Goal: Task Accomplishment & Management: Manage account settings

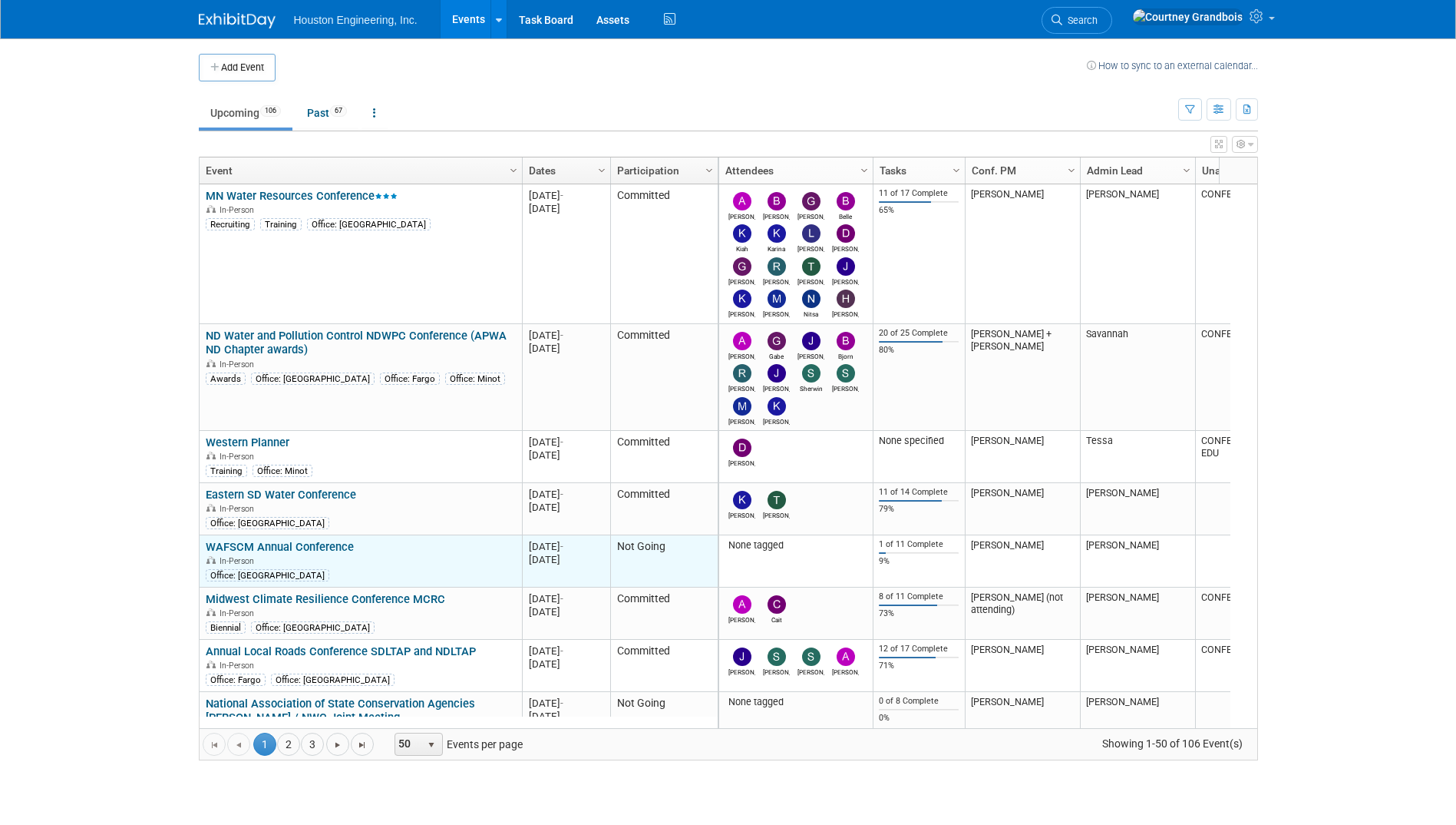
drag, startPoint x: 300, startPoint y: 521, endPoint x: 294, endPoint y: 540, distance: 19.9
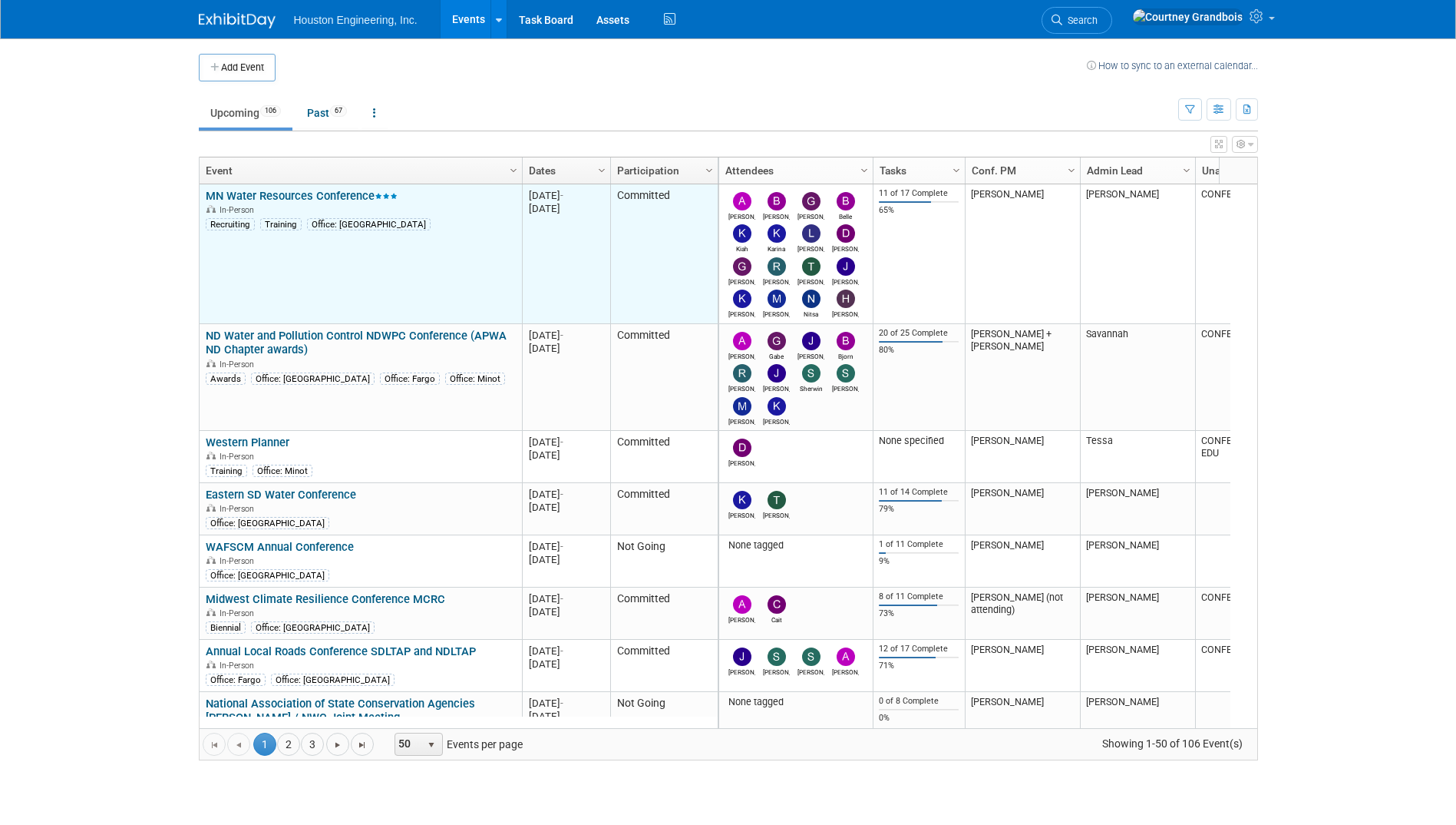
drag, startPoint x: 294, startPoint y: 540, endPoint x: 295, endPoint y: 262, distance: 278.0
click at [365, 289] on td "MN Water Resources Conference MN Water Resources Conference In-Person Recruitin…" at bounding box center [361, 253] width 323 height 140
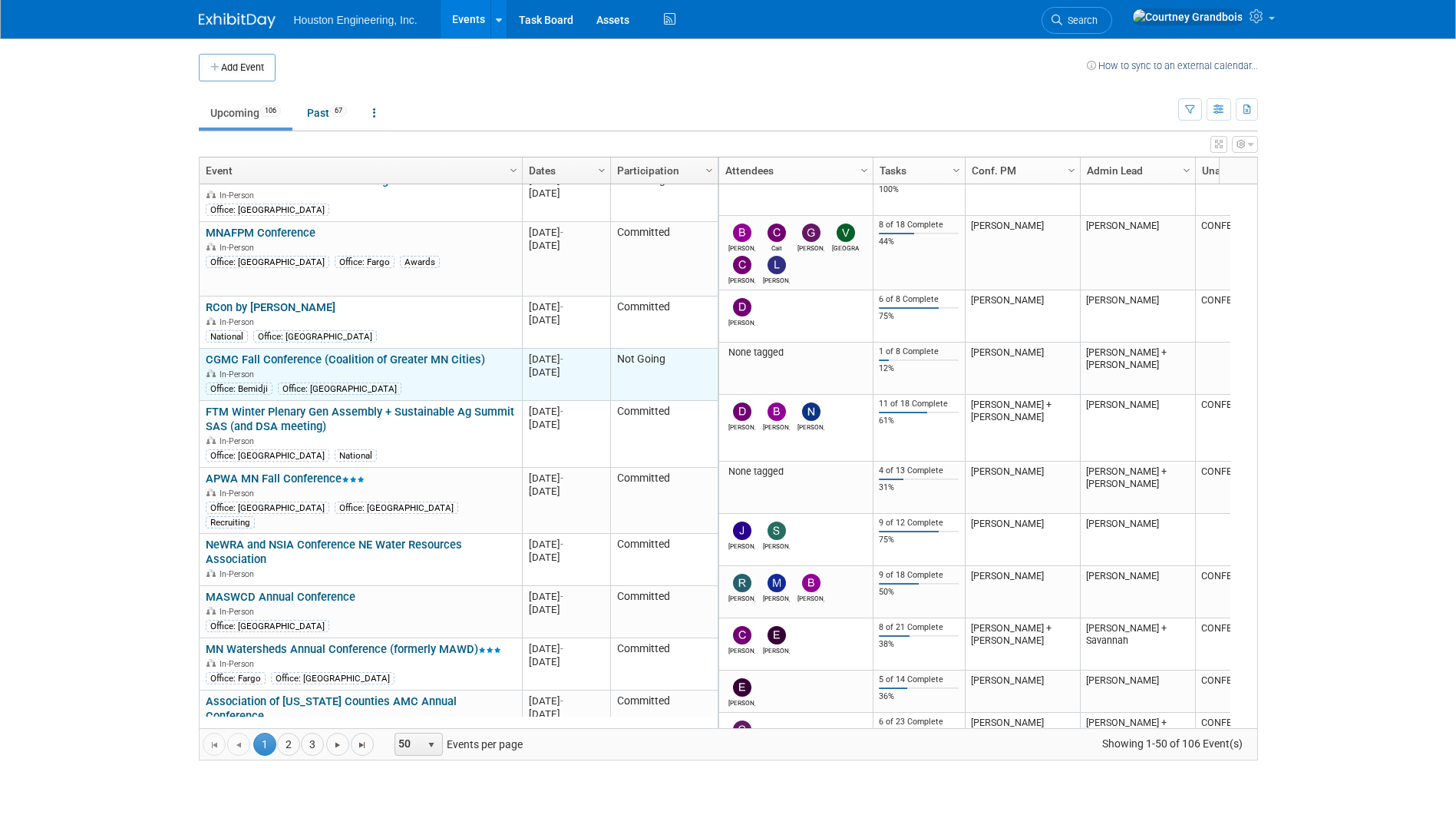
scroll to position [1474, 0]
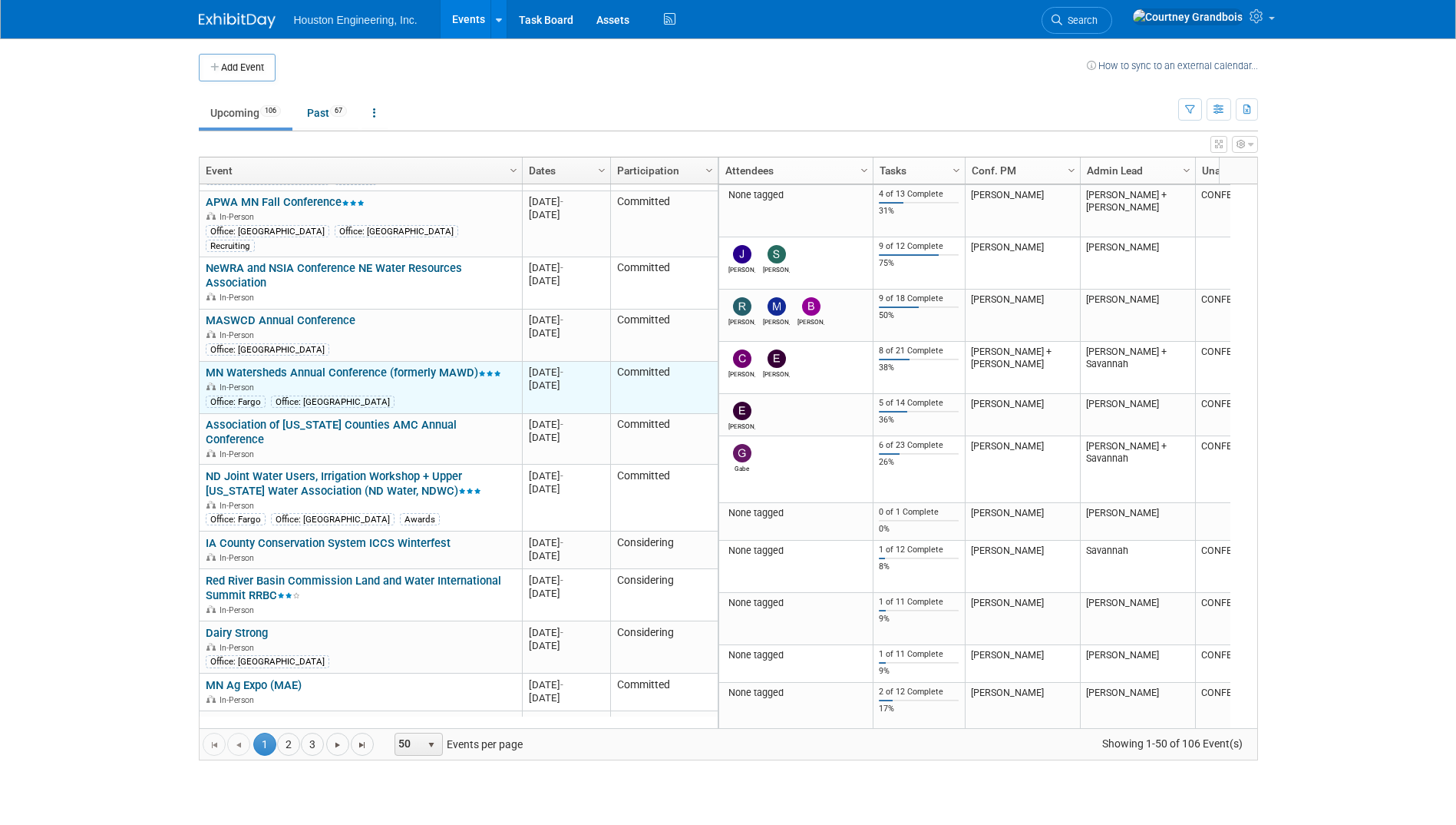
click at [358, 365] on link "MN Watersheds Annual Conference (formerly MAWD)" at bounding box center [353, 372] width 296 height 14
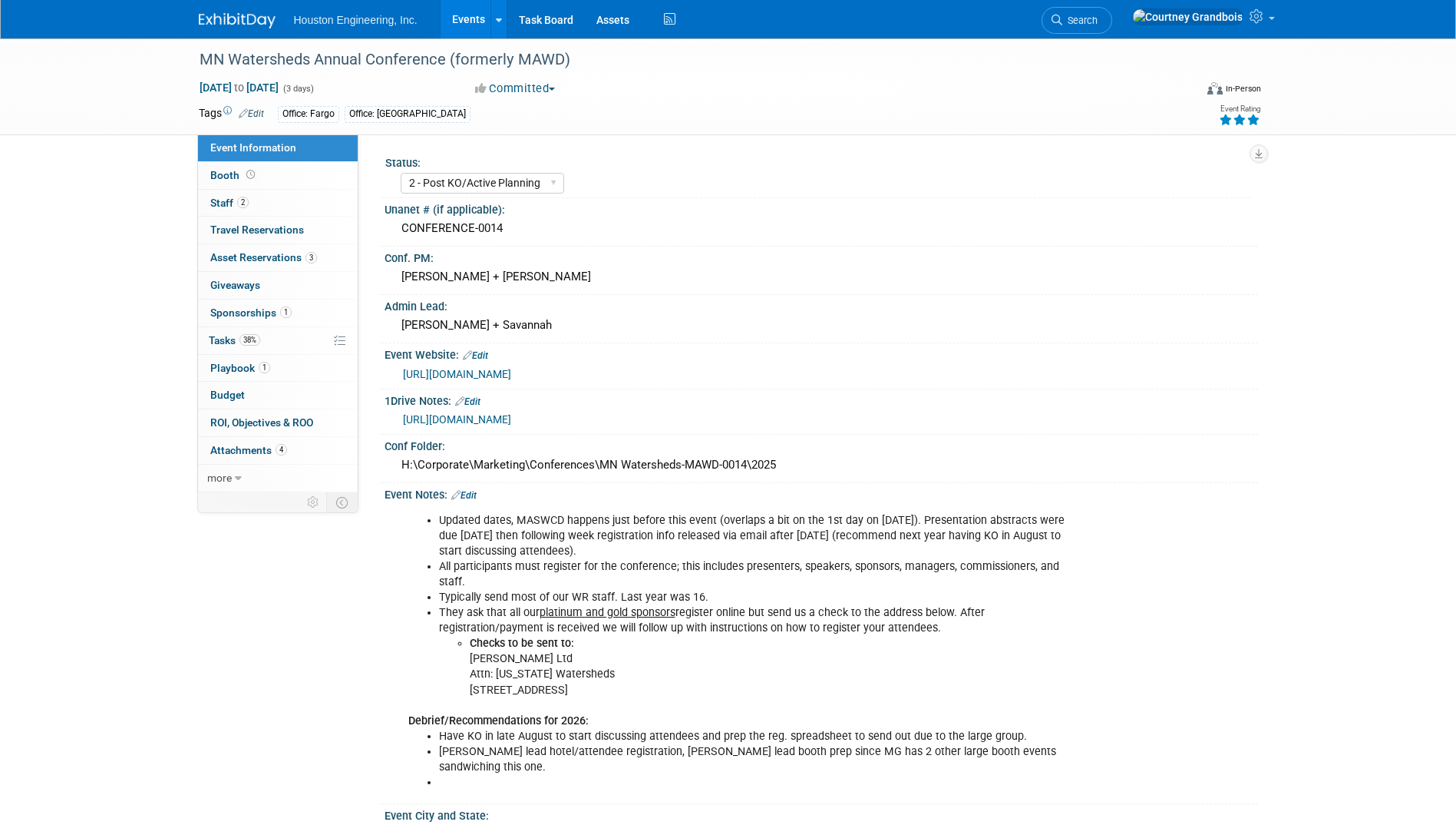
select select "2 - Post KO/Active Planning"
select select "Yes"
select select "Water Resources"
click at [314, 347] on link "38% Tasks 38%" at bounding box center [278, 340] width 159 height 27
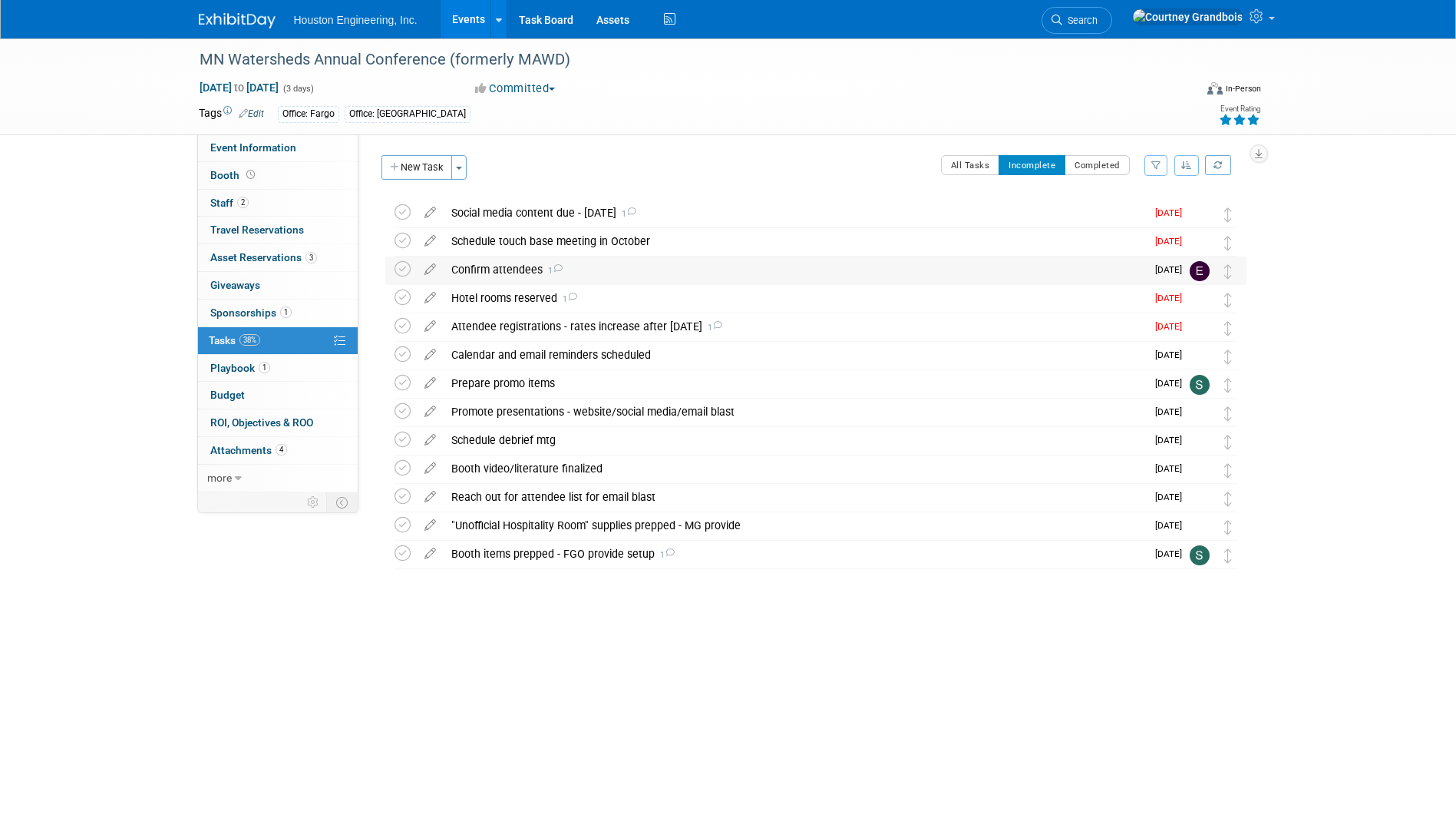
click at [516, 264] on div "Confirm attendees 1" at bounding box center [795, 269] width 703 height 26
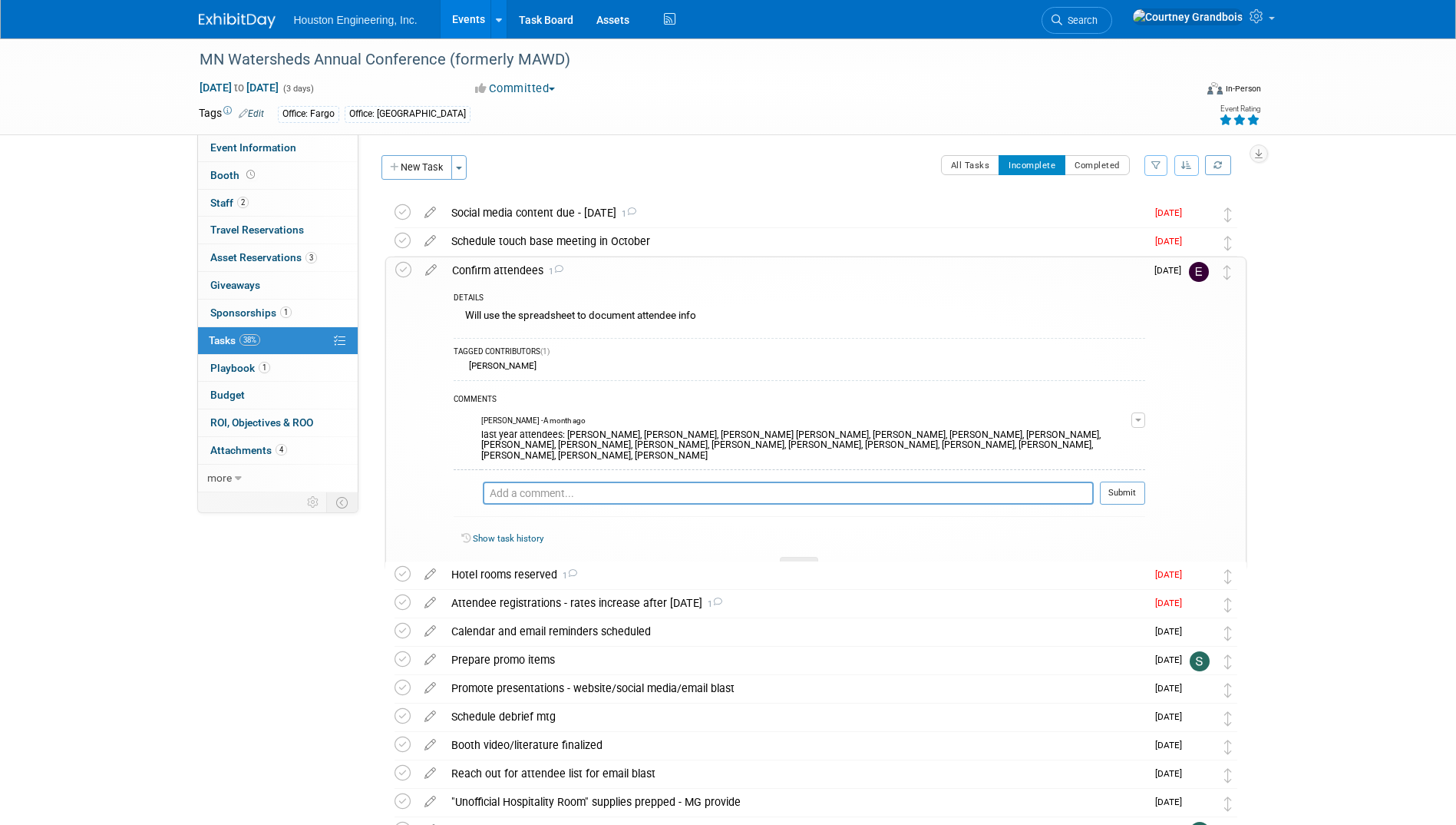
click at [516, 264] on div "Confirm attendees 1" at bounding box center [795, 270] width 701 height 26
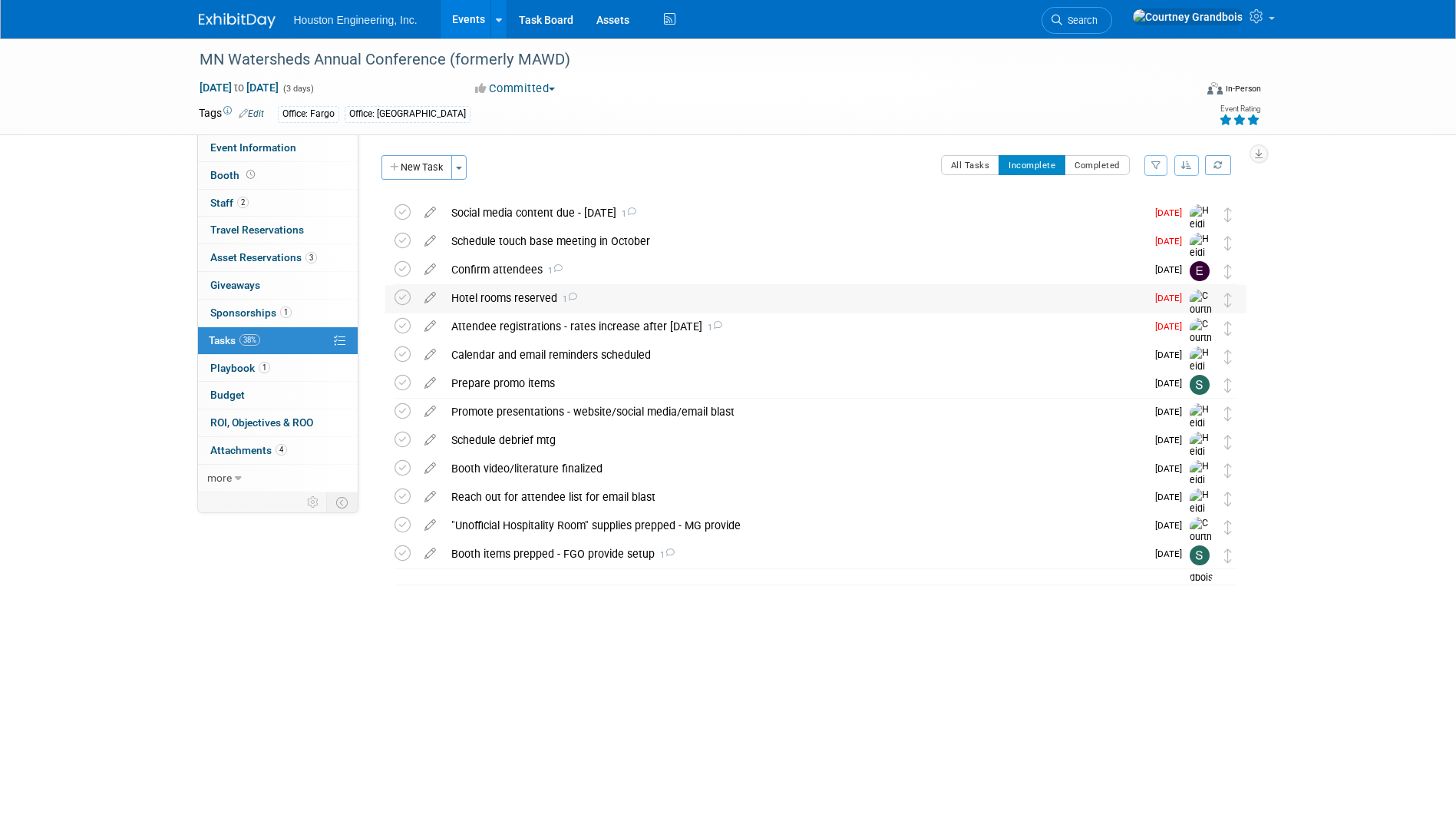
click at [512, 292] on div "Hotel rooms reserved 1" at bounding box center [795, 298] width 703 height 26
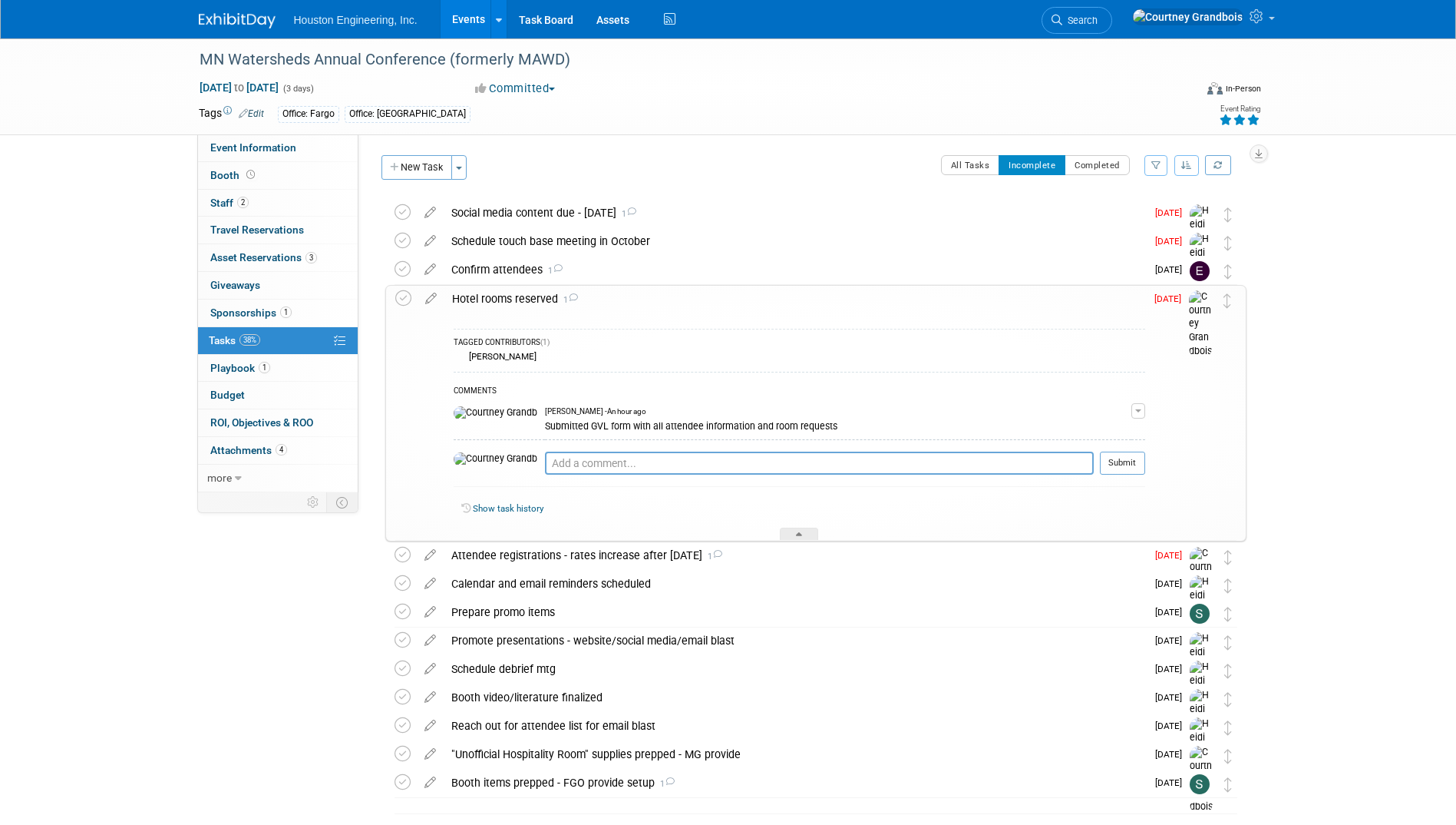
click at [512, 292] on div "Hotel rooms reserved 1" at bounding box center [795, 298] width 701 height 26
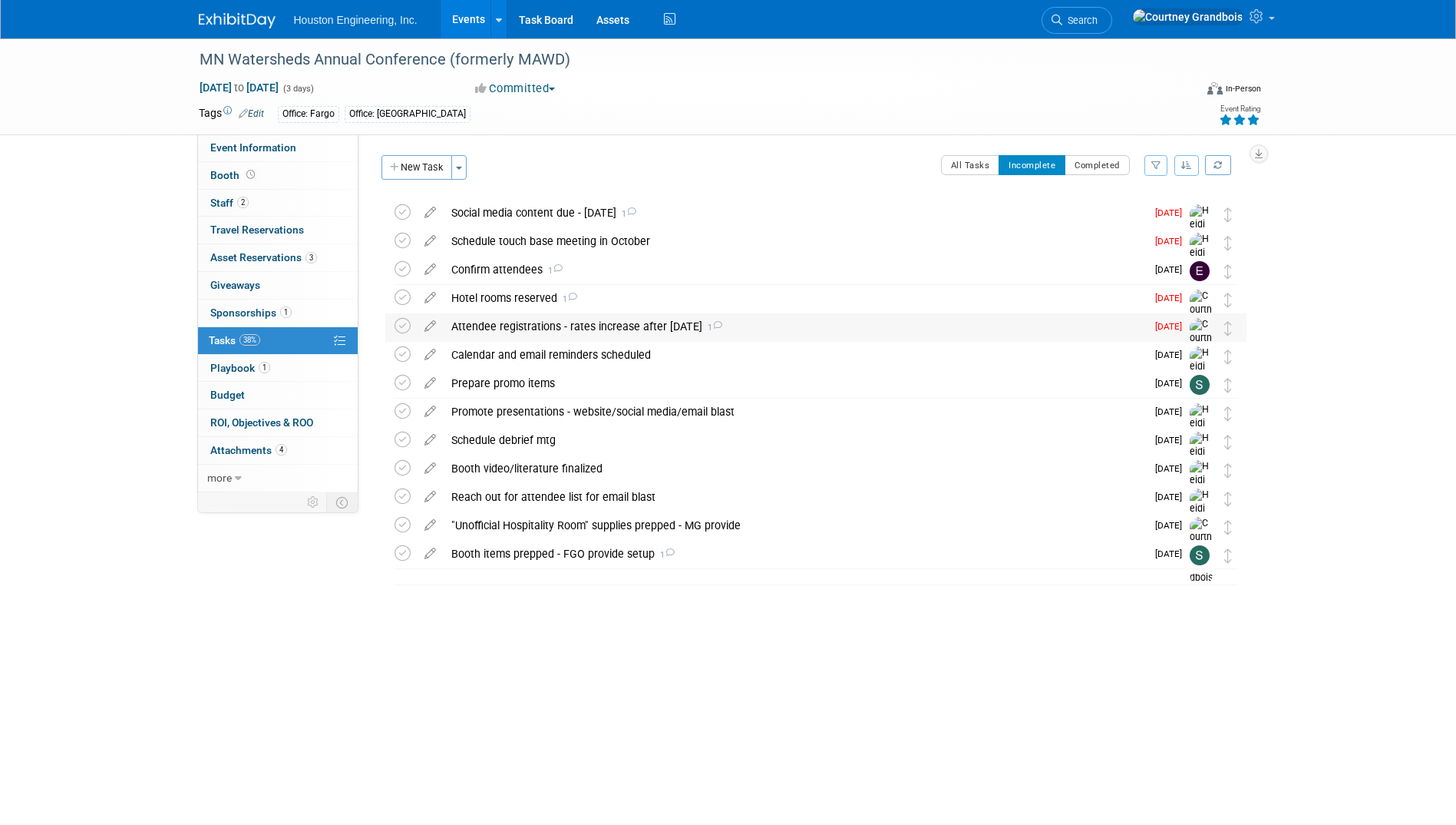
click at [511, 319] on div "Attendee registrations - rates increase after Nov 19 1" at bounding box center [795, 327] width 703 height 26
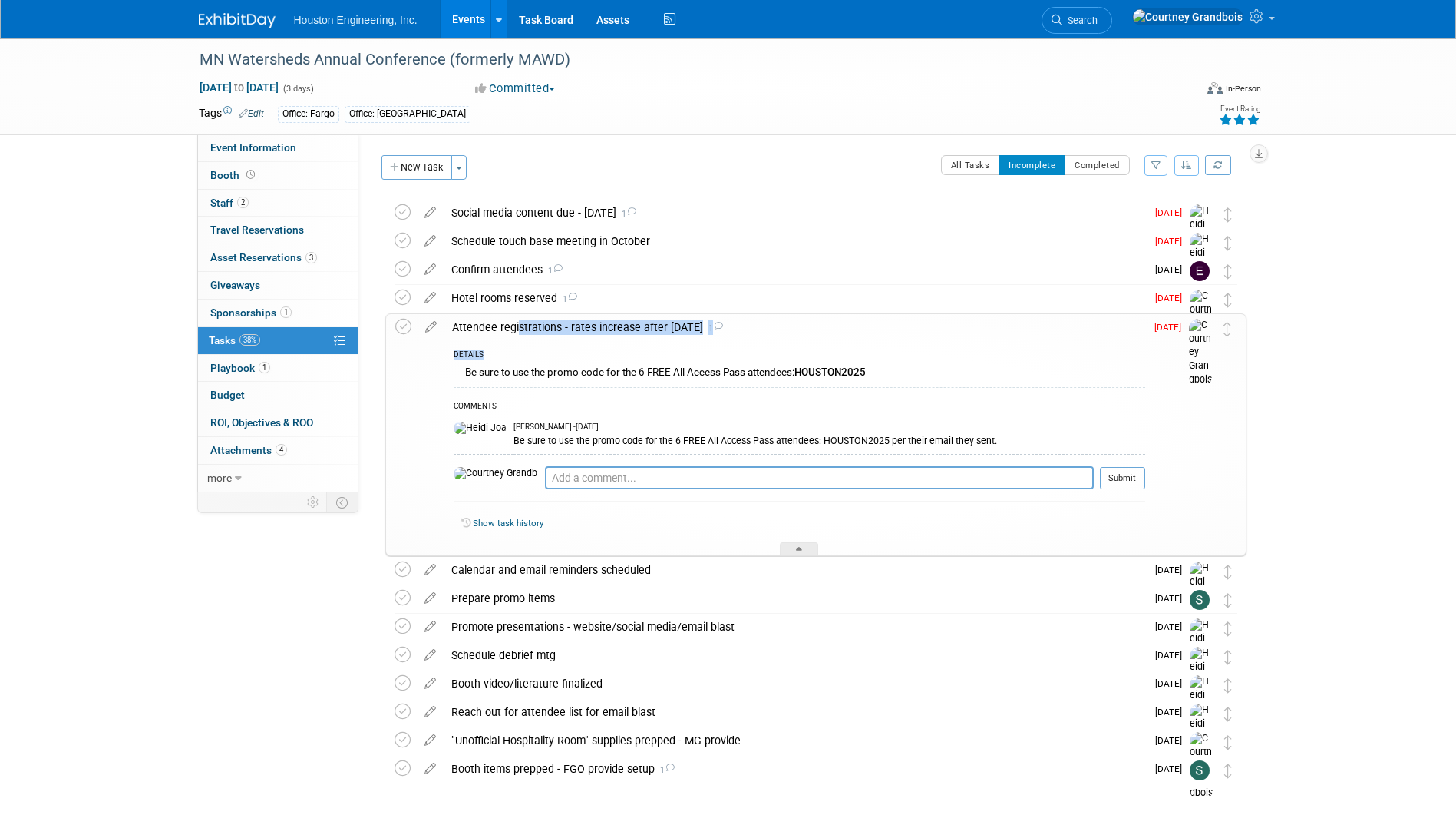
drag, startPoint x: 511, startPoint y: 319, endPoint x: 769, endPoint y: 356, distance: 260.6
click at [769, 356] on td "Attendee registrations - rates increase after Nov 19 1 DETAILS Be sure to use t…" at bounding box center [795, 435] width 701 height 241
click at [1311, 420] on div "MN Watersheds Annual Conference (formerly MAWD) Dec 3, 2025 to Dec 5, 2025 (3 d…" at bounding box center [728, 458] width 1456 height 839
drag, startPoint x: 803, startPoint y: 374, endPoint x: 874, endPoint y: 374, distance: 71.0
click at [874, 374] on div "Be sure to use the promo code for the 6 FREE All Access Pass attendees: HOUSTON…" at bounding box center [798, 374] width 691 height 23
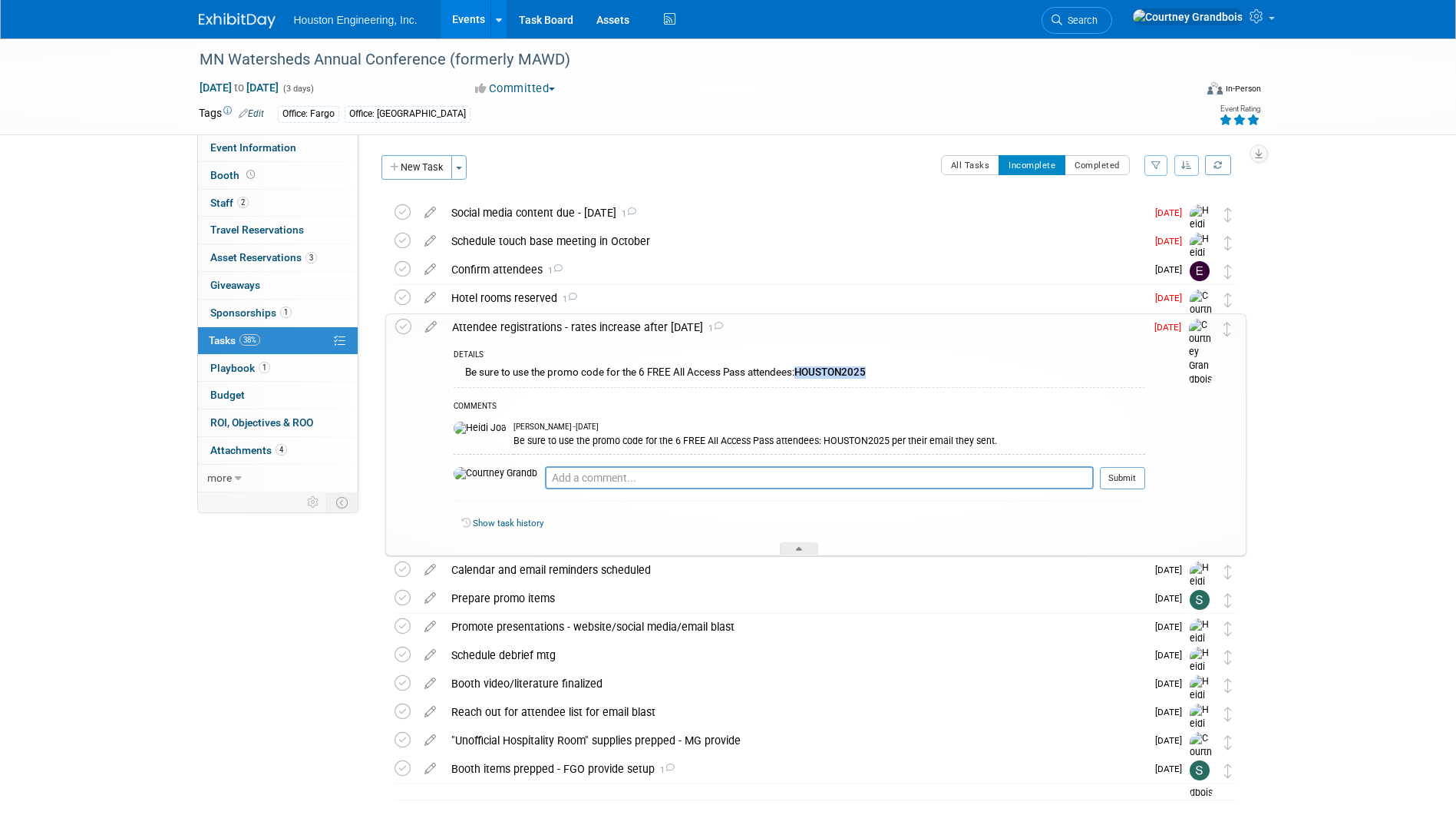
copy b "HOUSTON2025"
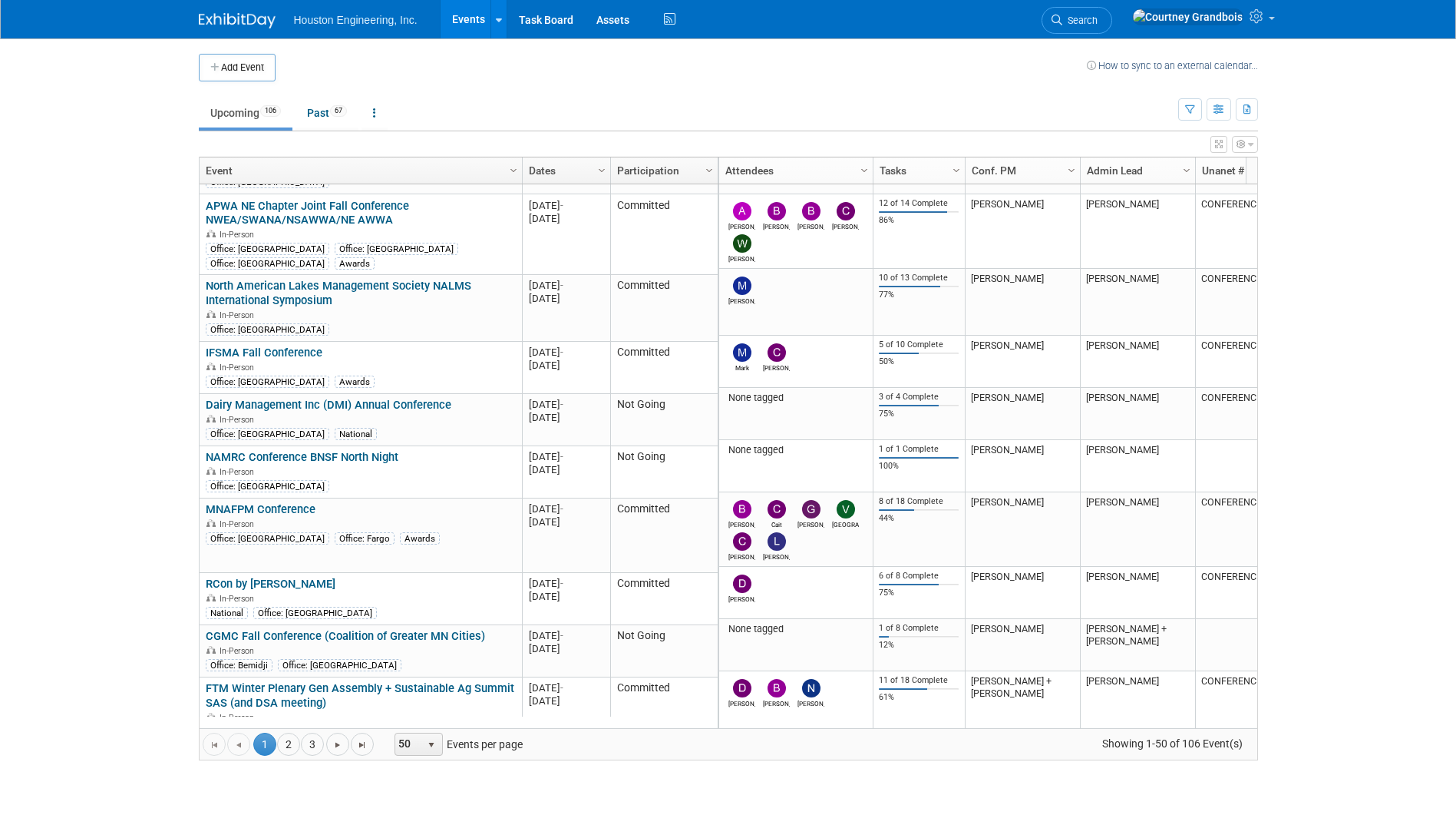
scroll to position [1198, 0]
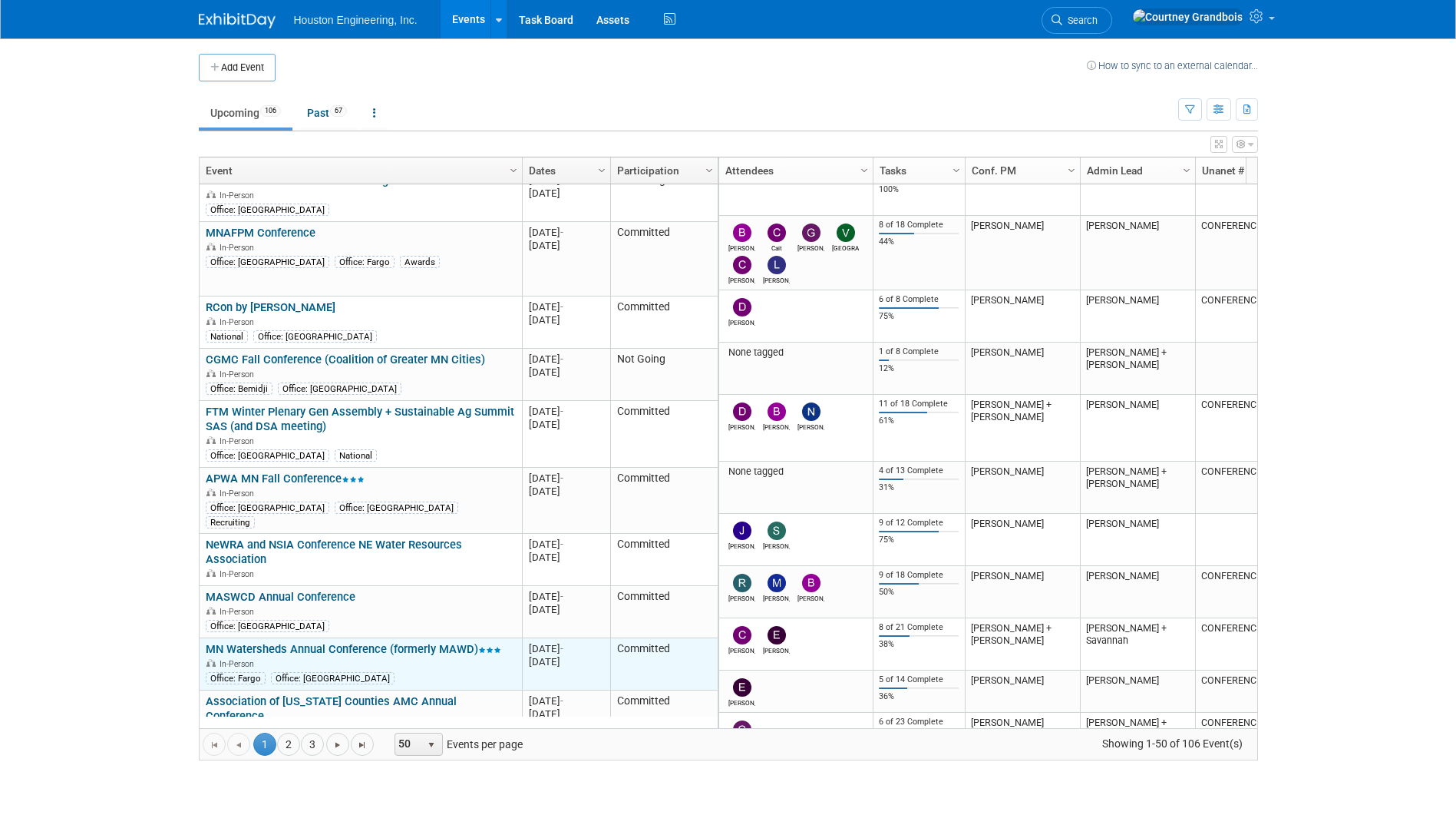
click at [313, 642] on link "MN Watersheds Annual Conference (formerly MAWD)" at bounding box center [353, 649] width 296 height 14
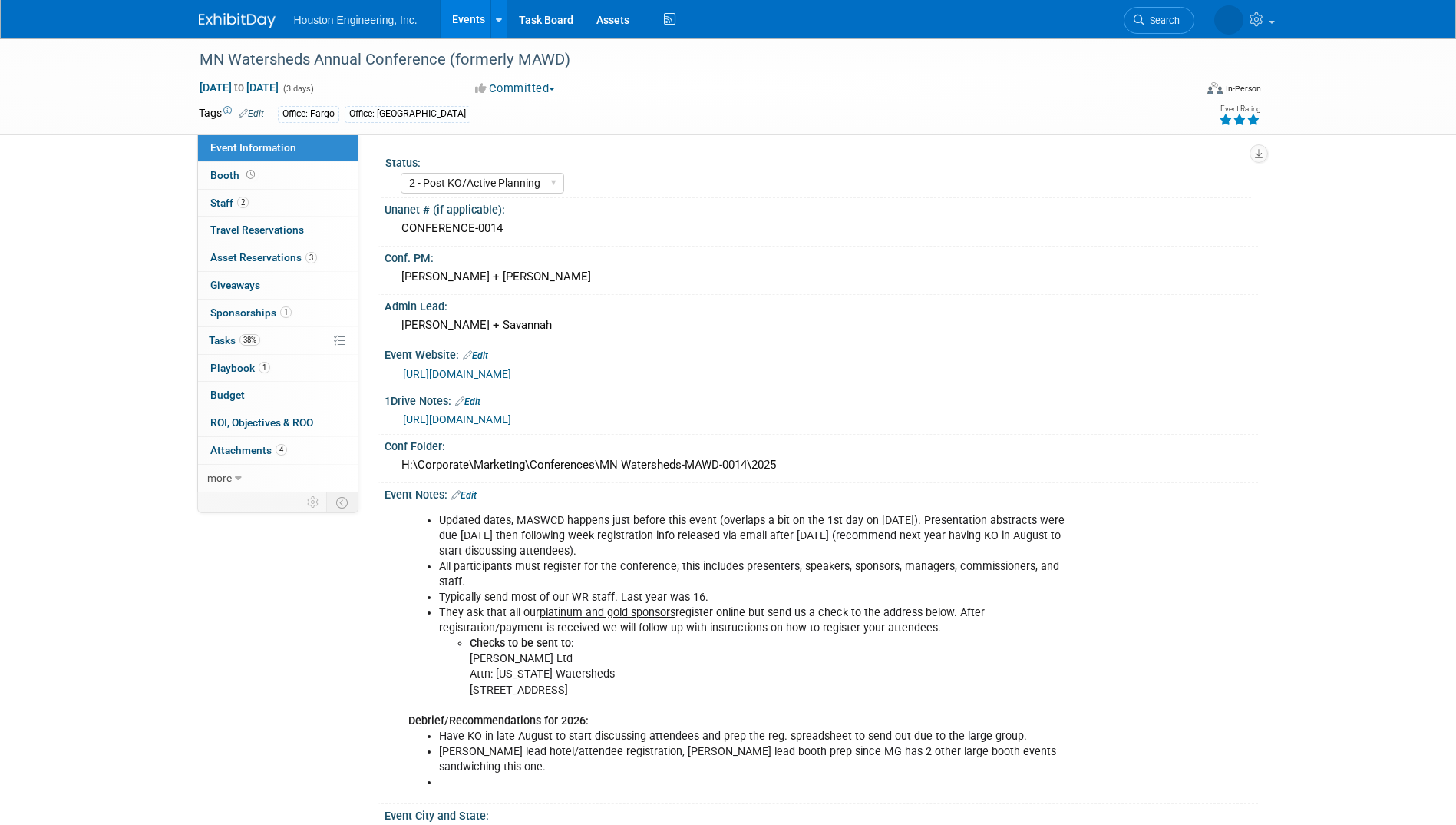
select select "2 - Post KO/Active Planning"
select select "Yes"
select select "Water Resources"
click at [482, 369] on link "[URL][DOMAIN_NAME]" at bounding box center [456, 374] width 108 height 12
click at [229, 350] on link "38% Tasks 38%" at bounding box center [278, 340] width 159 height 27
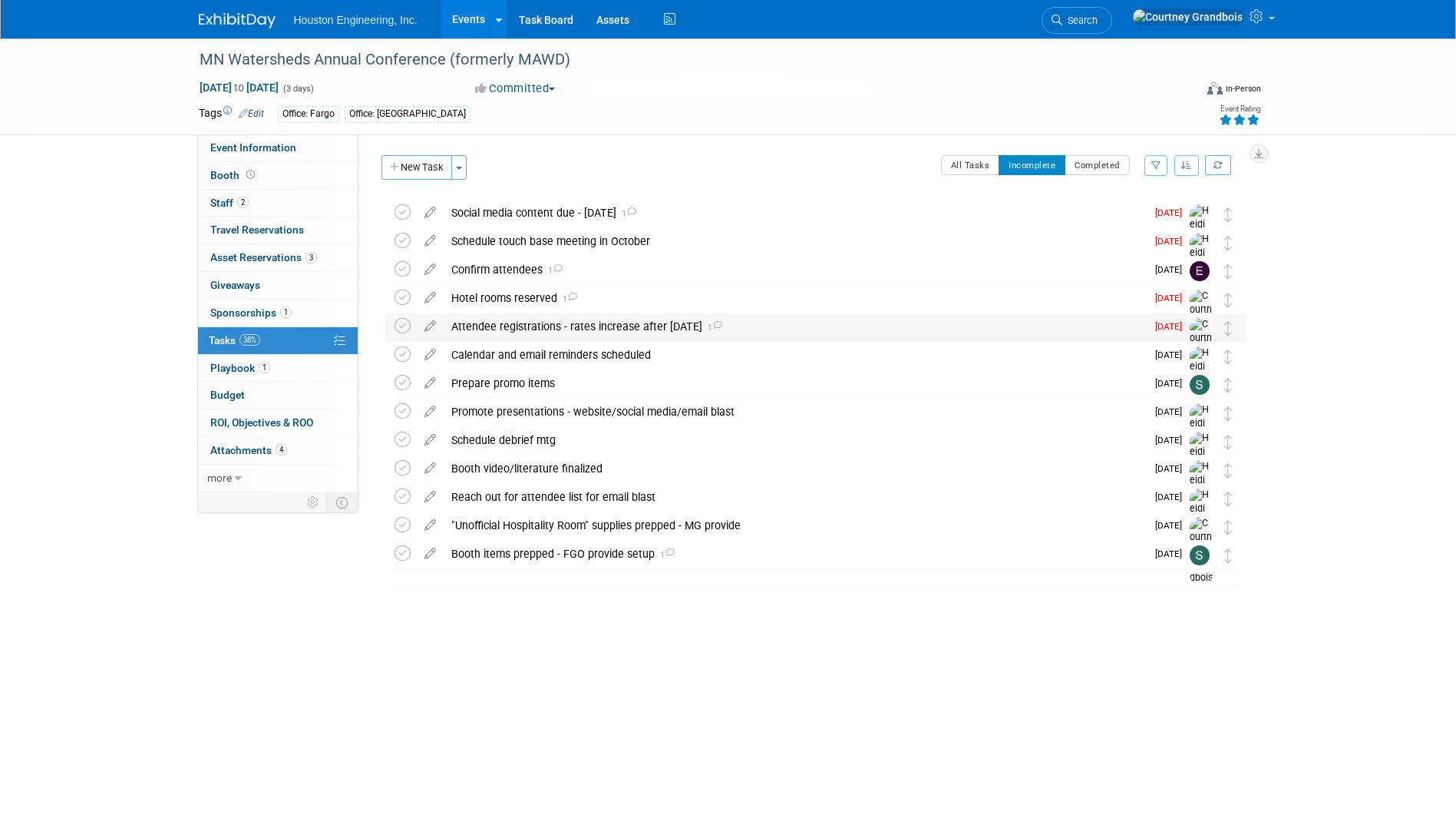
click at [485, 321] on div "Attendee registrations - rates increase after Nov 19 1" at bounding box center [795, 327] width 703 height 26
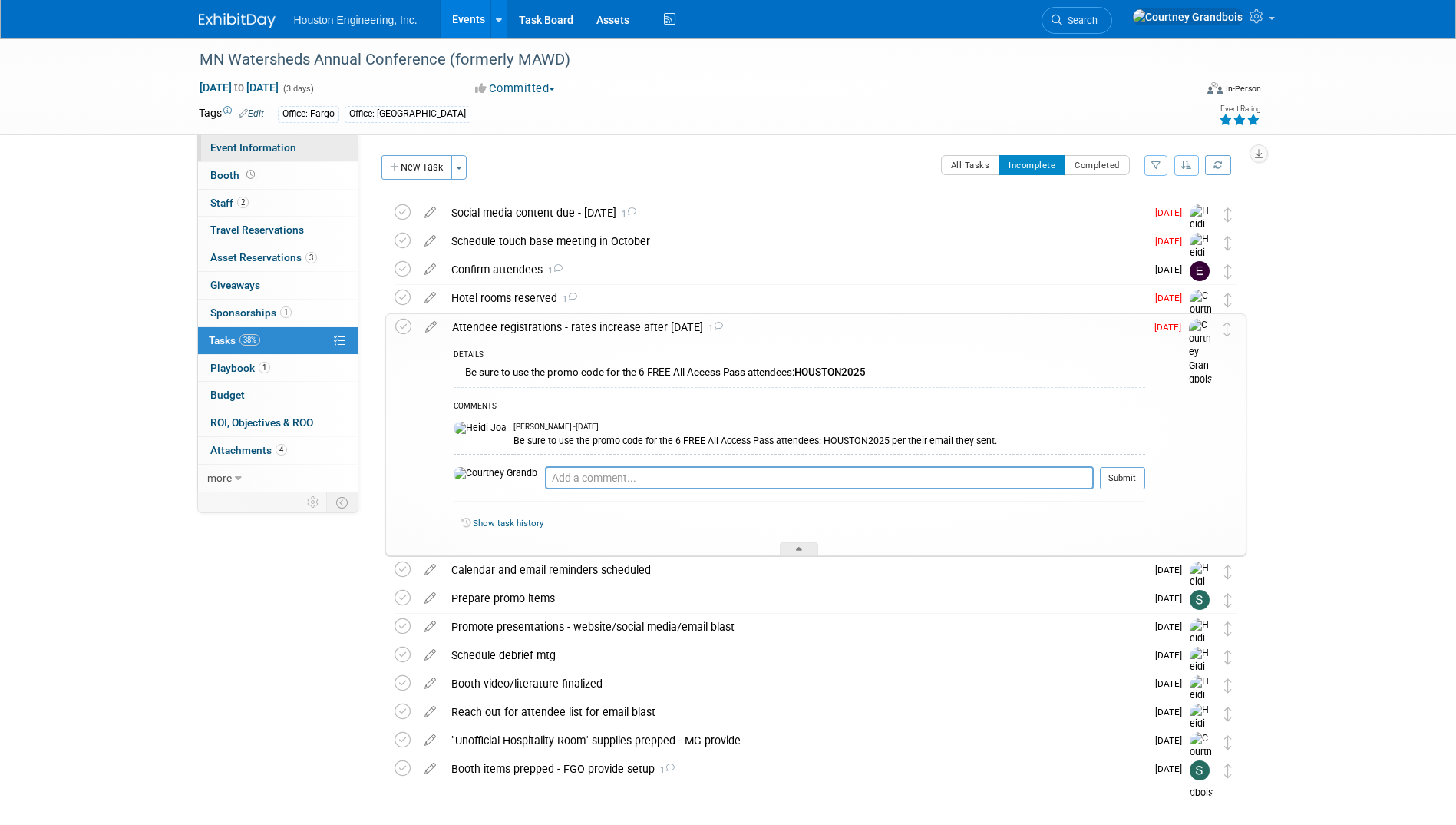
click at [255, 145] on span "Event Information" at bounding box center [253, 147] width 86 height 12
select select "2 - Post KO/Active Planning"
select select "Yes"
select select "Water Resources"
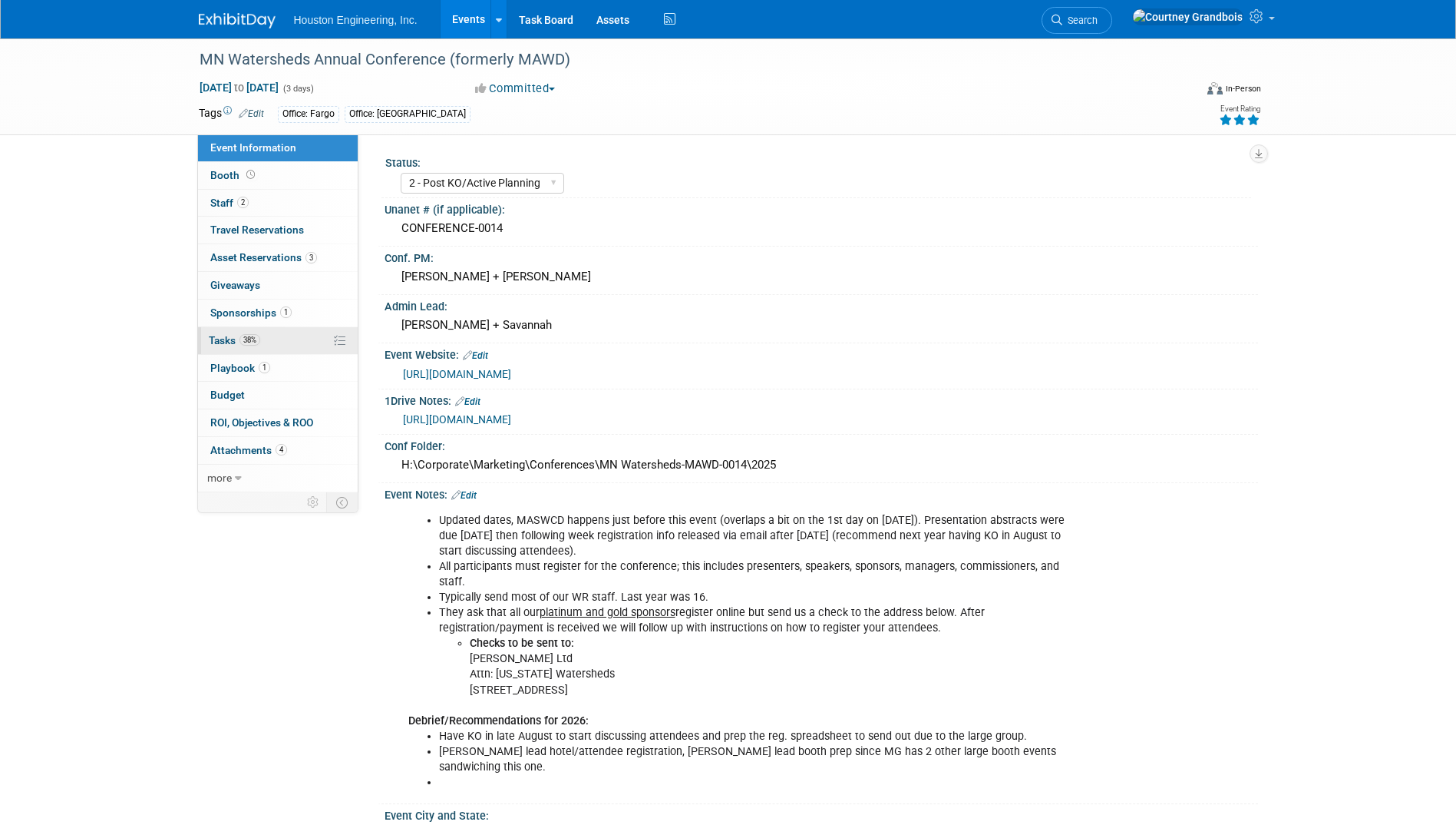
click at [241, 335] on span "Tasks 38%" at bounding box center [235, 340] width 52 height 12
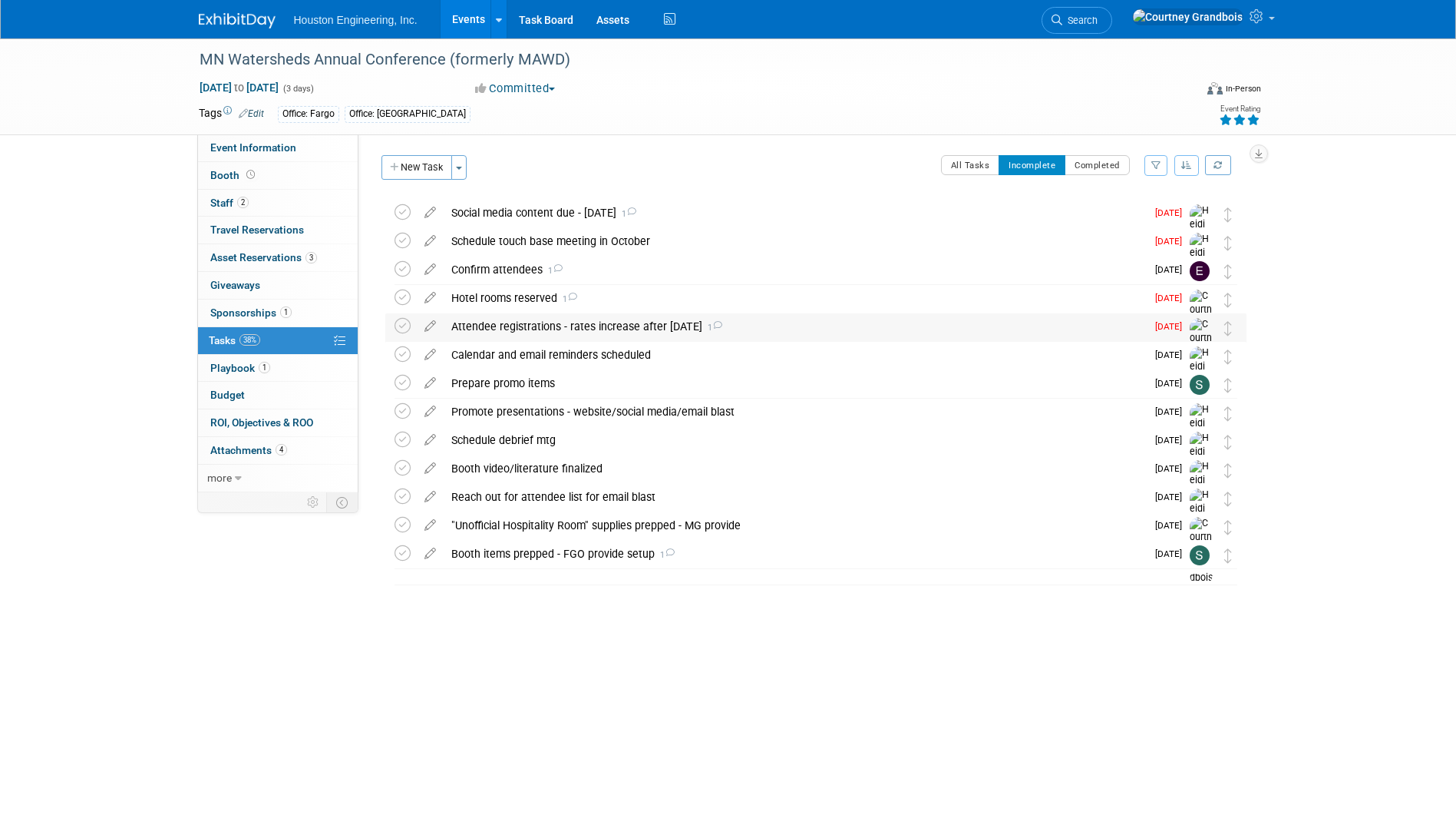
click at [511, 324] on div "Attendee registrations - rates increase after Nov 19 1" at bounding box center [795, 327] width 703 height 26
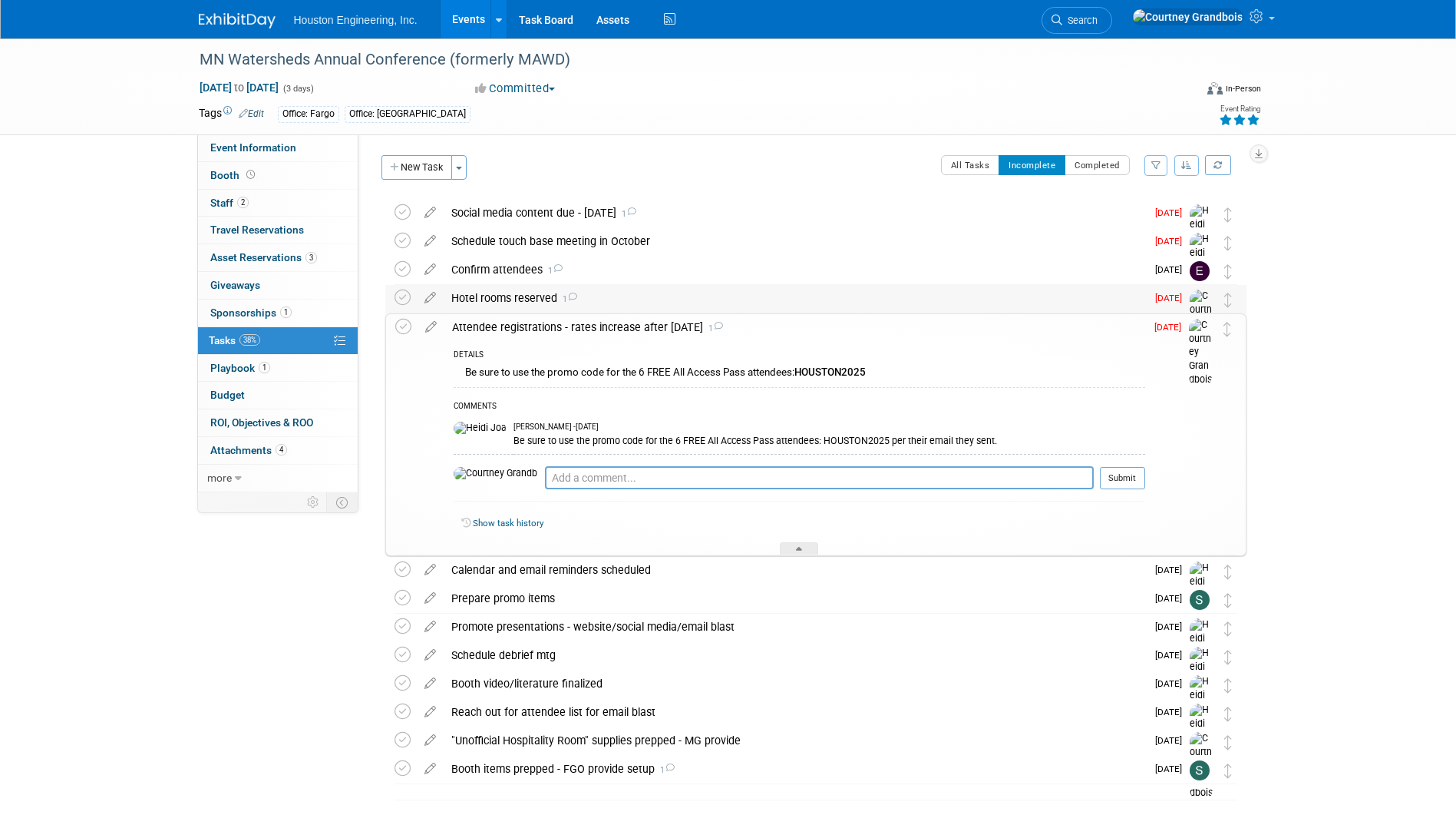
click at [521, 298] on div "Hotel rooms reserved 1" at bounding box center [795, 298] width 703 height 26
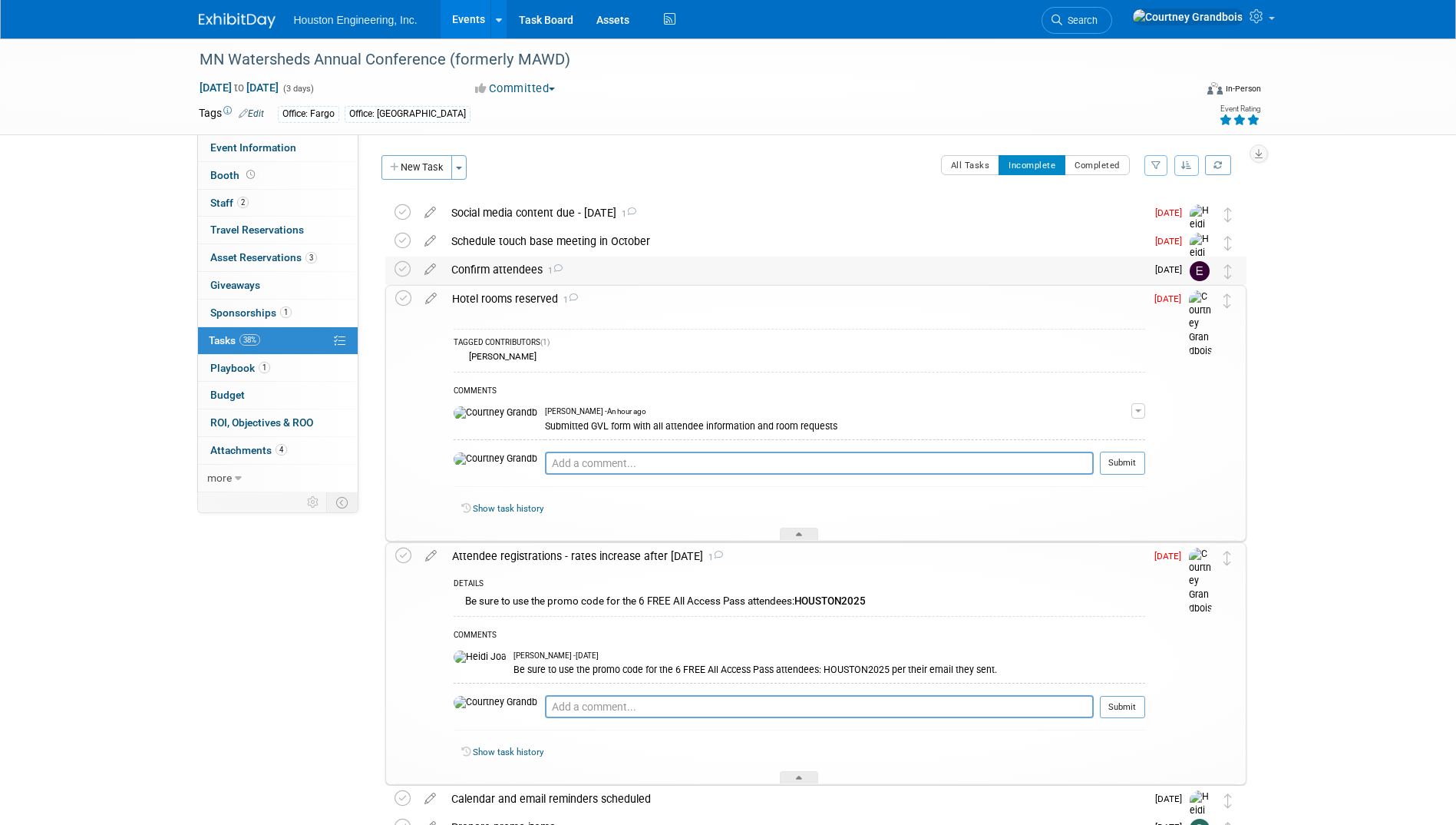
click at [508, 278] on div "Confirm attendees 1" at bounding box center [795, 269] width 703 height 26
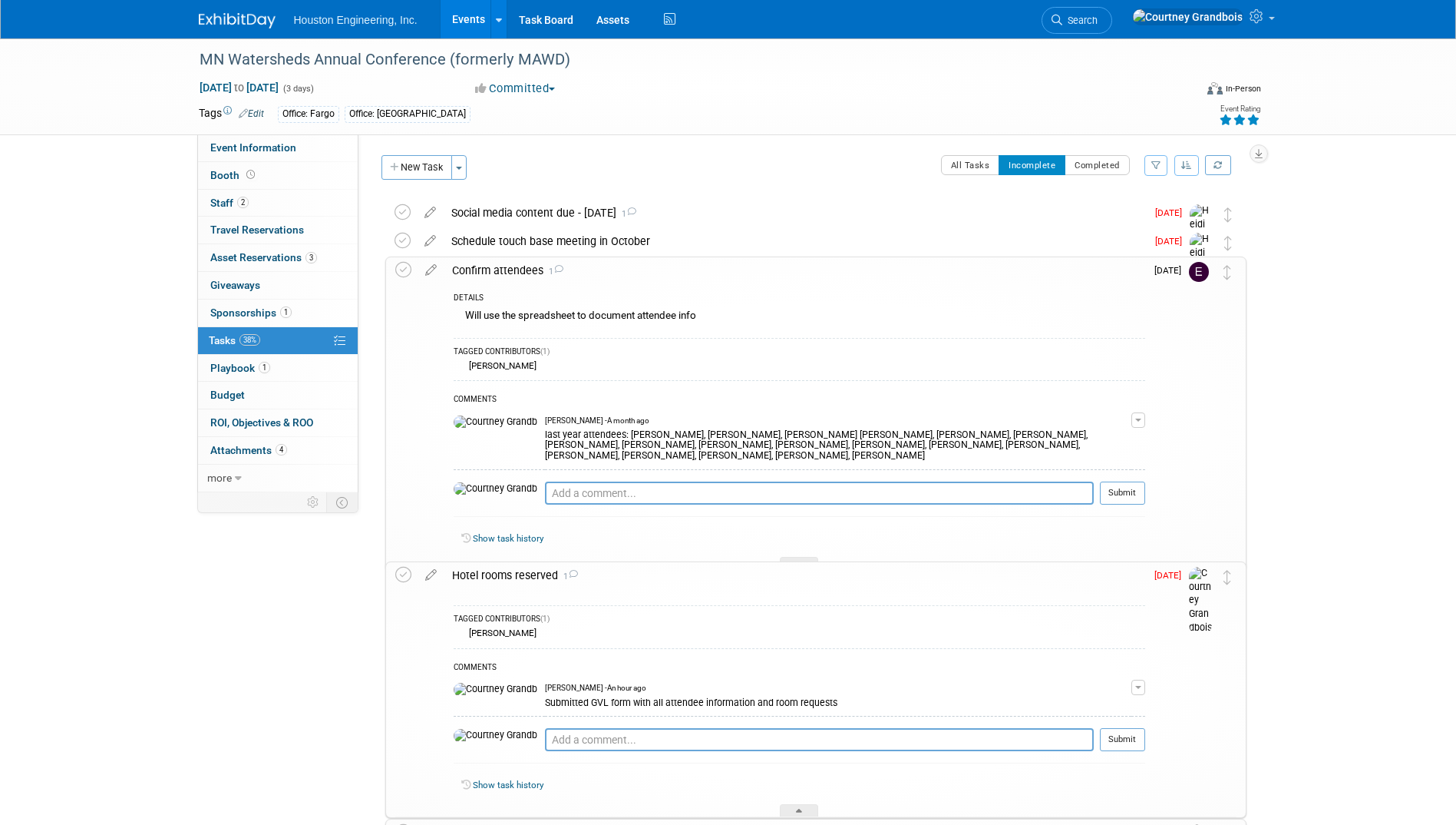
click at [508, 278] on div "Confirm attendees 1" at bounding box center [795, 270] width 701 height 26
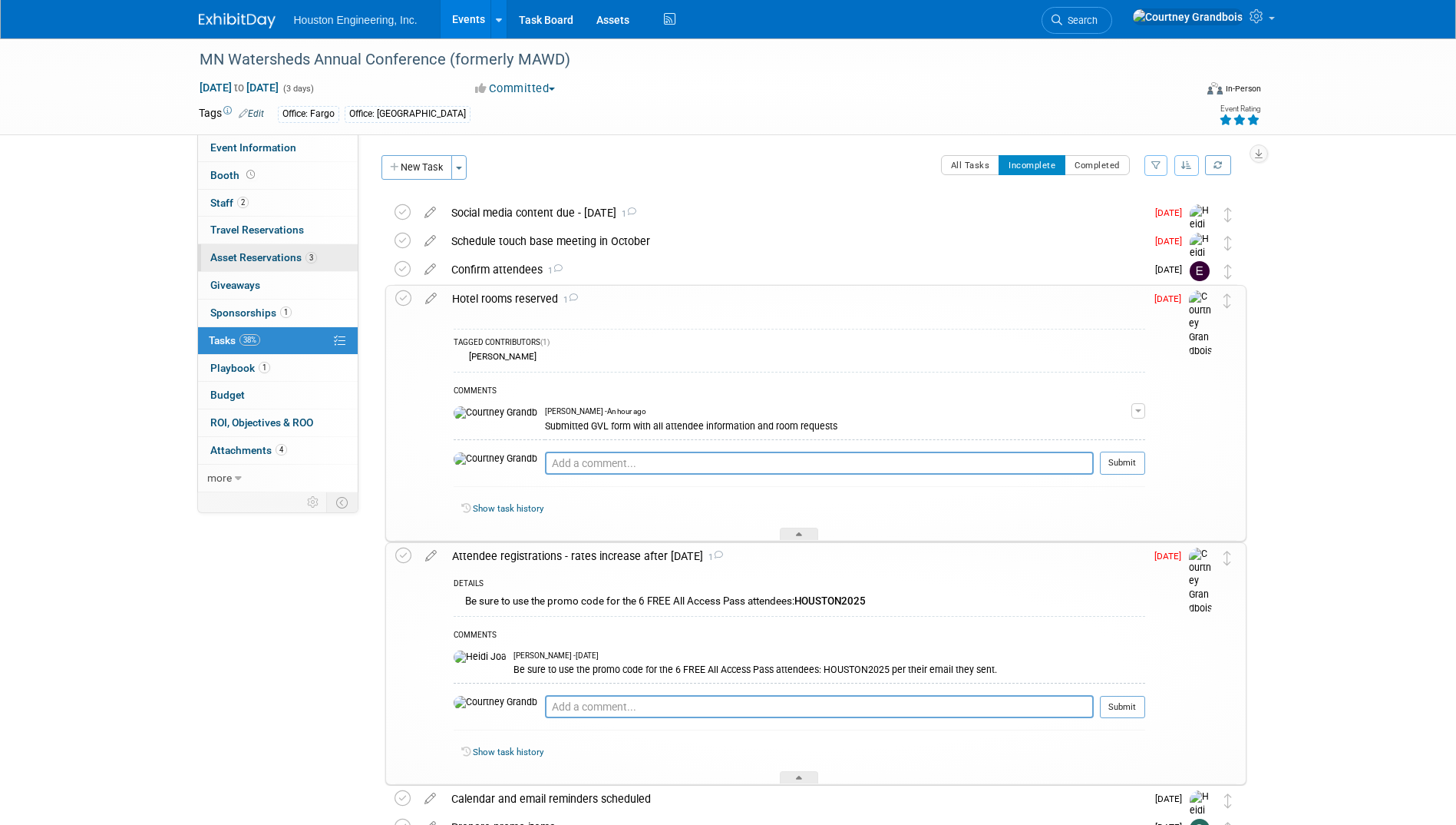
click at [243, 253] on span "Asset Reservations 3" at bounding box center [264, 256] width 107 height 12
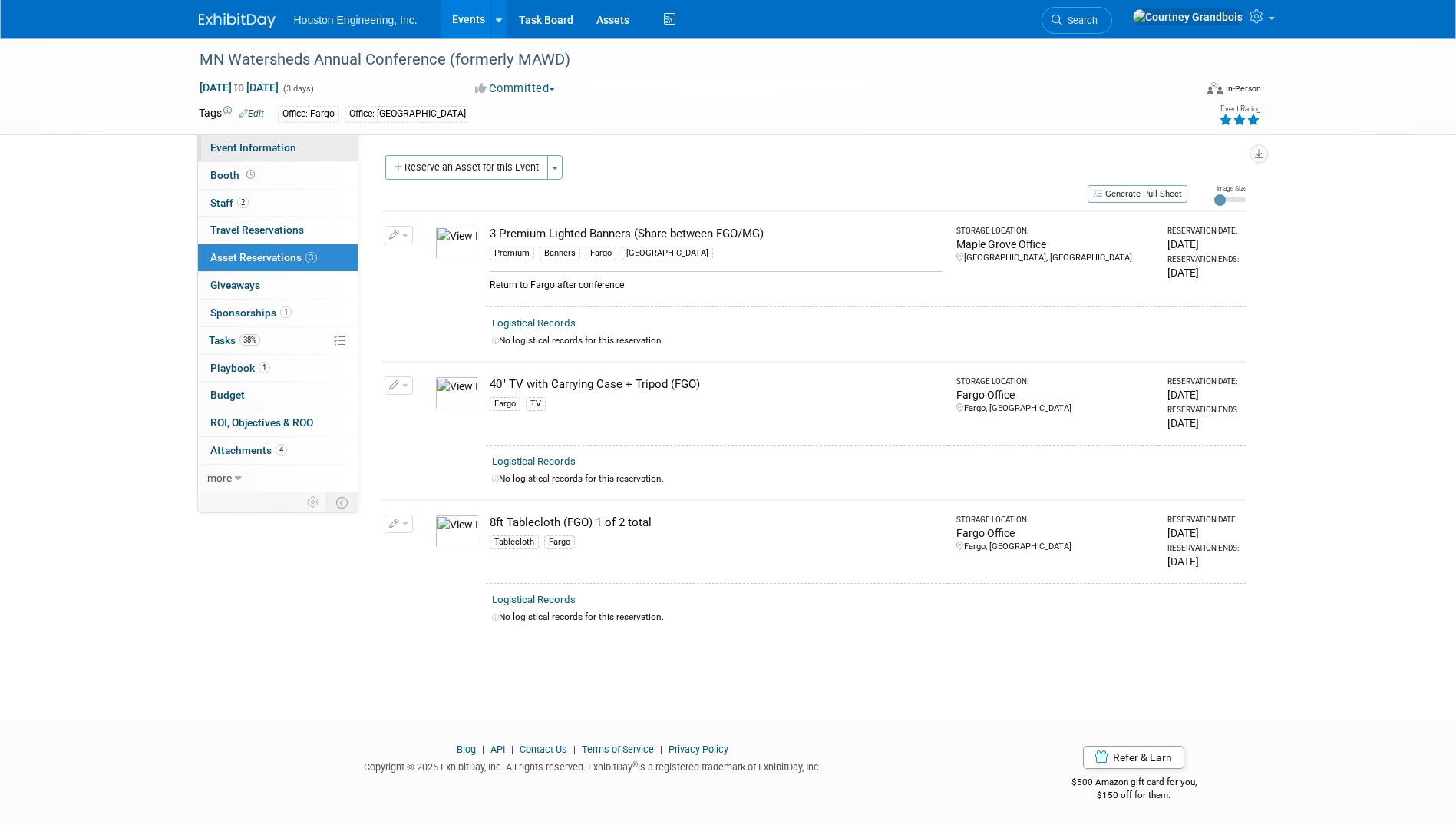
click at [255, 150] on span "Event Information" at bounding box center [253, 147] width 86 height 12
select select "2 - Post KO/Active Planning"
select select "Yes"
select select "Water Resources"
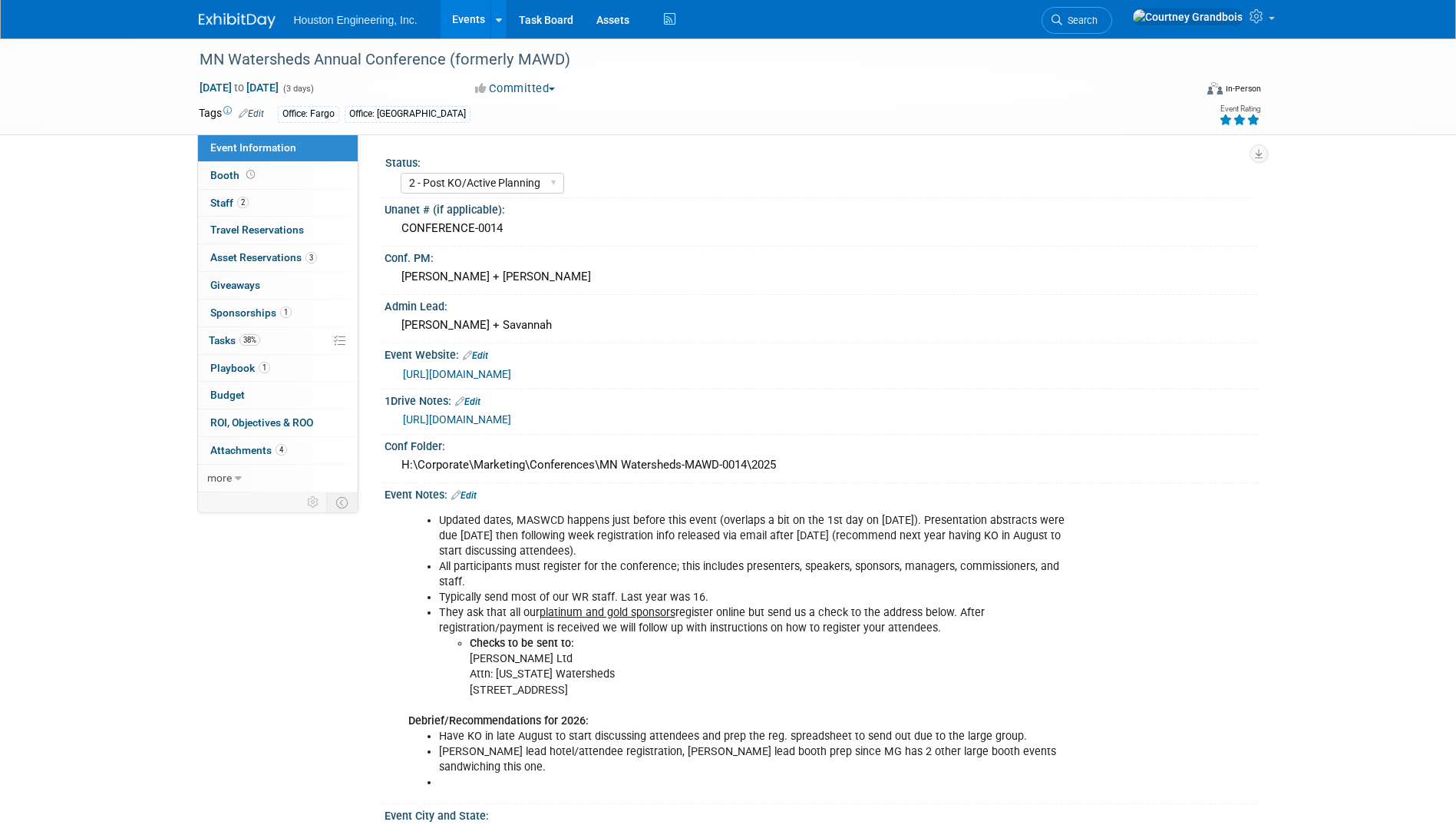
click at [604, 410] on div "https://houstoneng-my.sharepoint.com/:x:/p/hjoarnt/EVI5GYBC1rZGrAG0-Ws8ISgBMbih…" at bounding box center [821, 418] width 850 height 22
click at [511, 416] on link "https://houstoneng-my.sharepoint.com/:x:/p/hjoarnt/EVI5GYBC1rZGrAG0-Ws8ISgBMbih…" at bounding box center [456, 419] width 108 height 12
click at [264, 327] on link "38% Tasks 38%" at bounding box center [278, 340] width 159 height 27
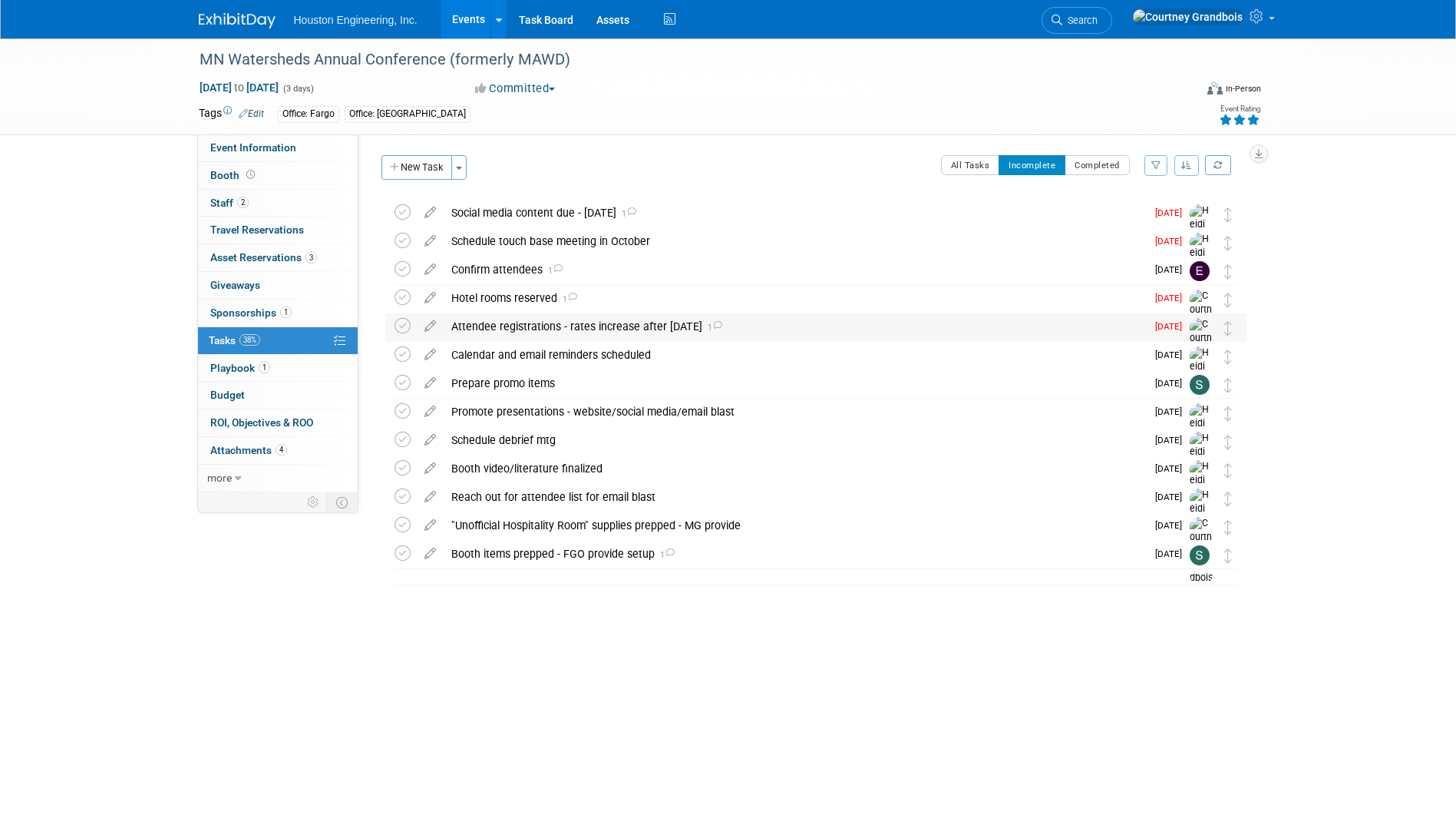
click at [504, 331] on div "Attendee registrations - rates increase after Nov 19 1" at bounding box center [795, 327] width 703 height 26
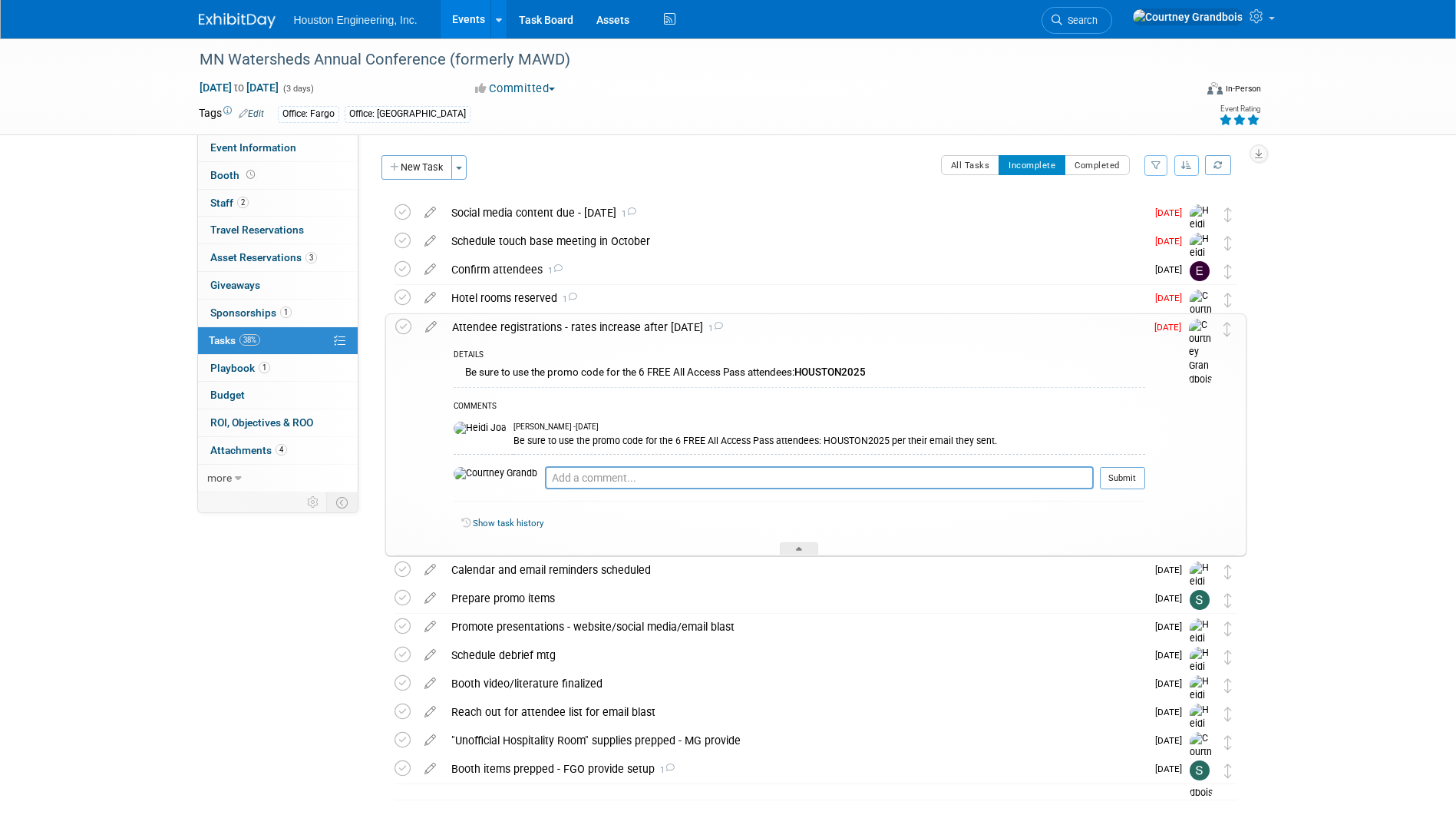
click at [525, 466] on div "COMMENTS Heidi Joarnt - 27 days ago Be sure to use the promo code for the 6 FRE…" at bounding box center [798, 448] width 691 height 123
click at [545, 475] on textarea at bounding box center [819, 478] width 549 height 23
type textarea "waiting on confirmation and invoice"
click at [1124, 475] on button "Submit" at bounding box center [1122, 478] width 45 height 23
